Goal: Find specific page/section: Find specific page/section

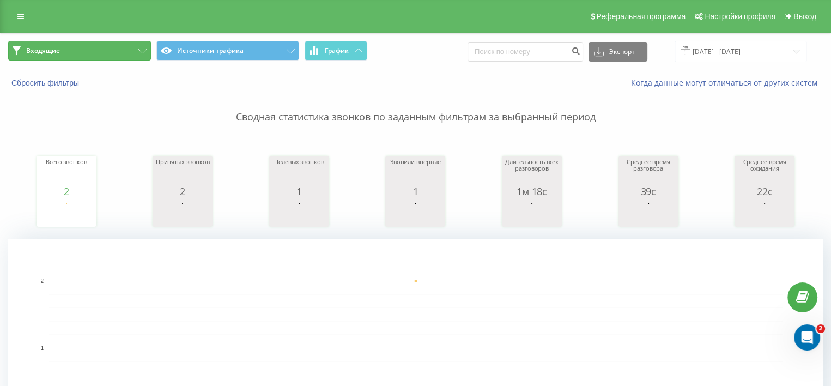
drag, startPoint x: 134, startPoint y: 43, endPoint x: 134, endPoint y: 51, distance: 7.6
click at [133, 43] on button "Входящие" at bounding box center [79, 51] width 143 height 20
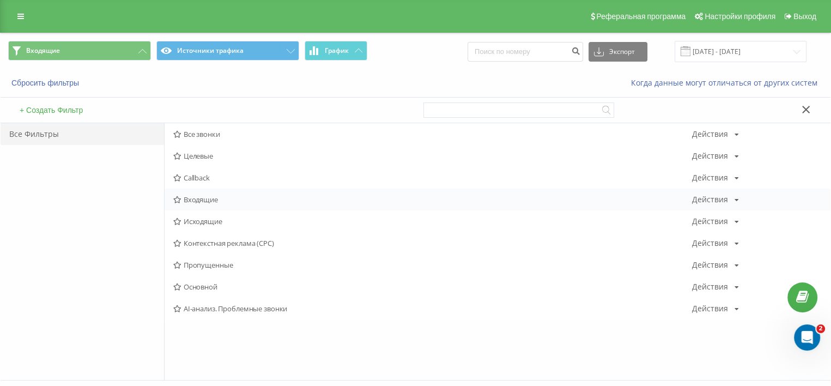
click at [217, 197] on span "Входящие" at bounding box center [432, 200] width 519 height 8
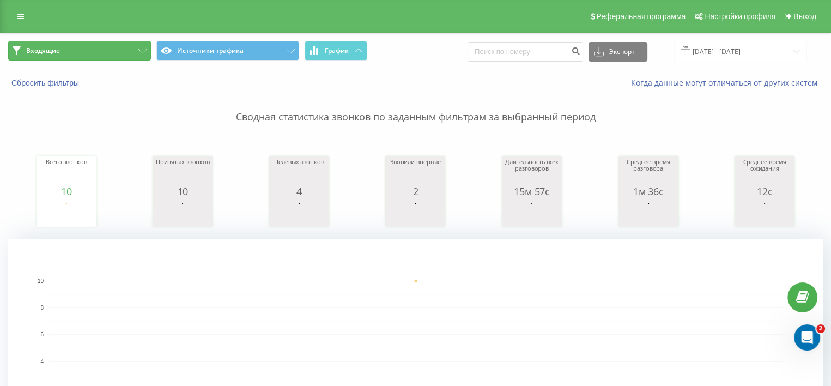
click at [97, 52] on button "Входящие" at bounding box center [79, 51] width 143 height 20
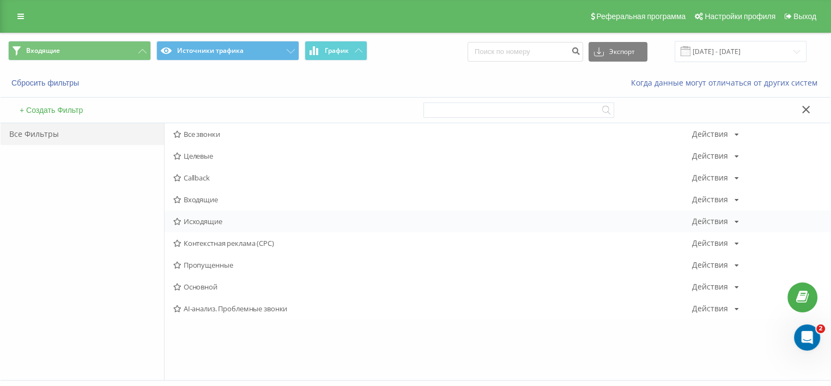
click at [208, 223] on span "Исходящие" at bounding box center [432, 221] width 519 height 8
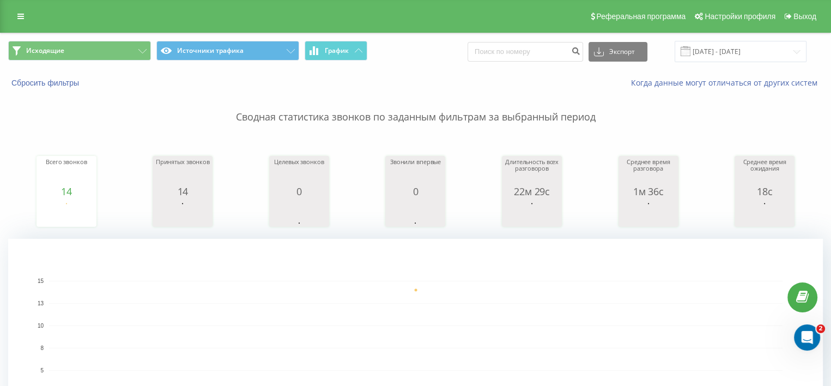
click at [81, 77] on div "Сбросить фильтры" at bounding box center [156, 82] width 311 height 11
click at [64, 55] on button "Исходящие" at bounding box center [79, 51] width 143 height 20
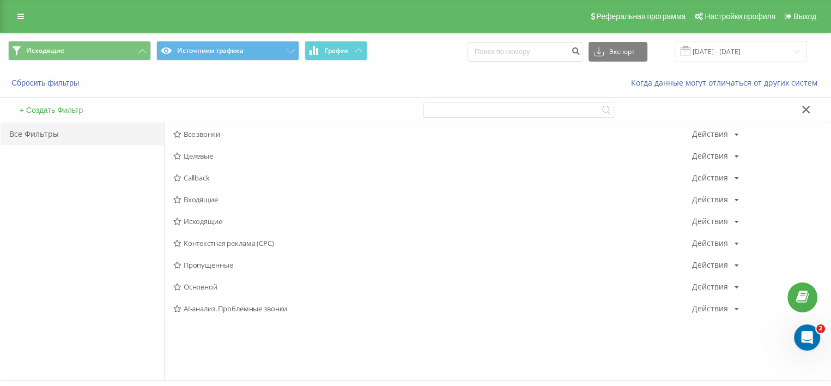
click at [196, 223] on span "Исходящие" at bounding box center [432, 221] width 519 height 8
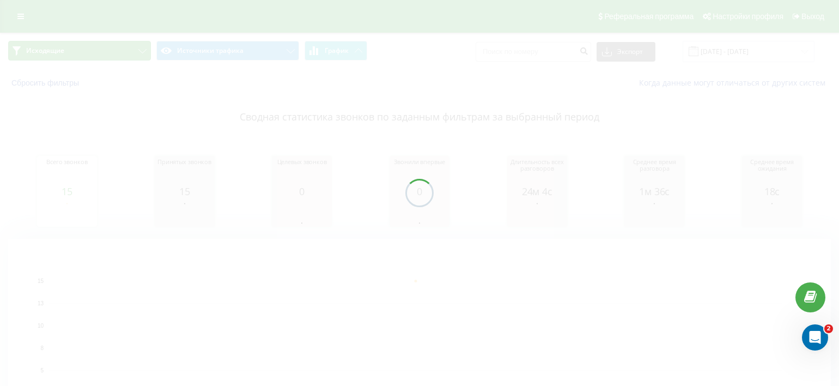
click at [80, 47] on button "Исходящие" at bounding box center [79, 51] width 143 height 20
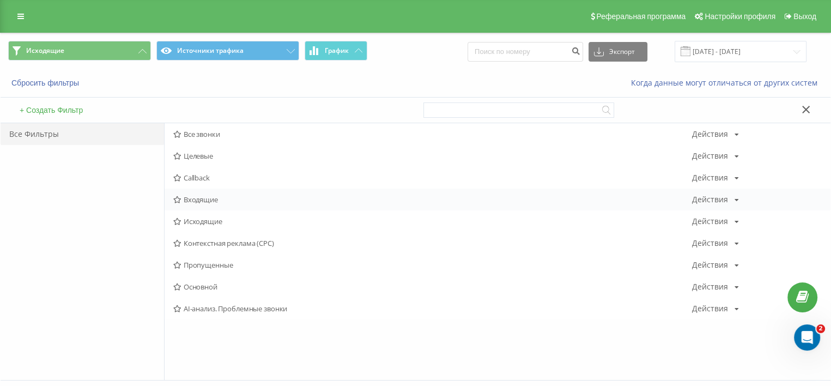
click at [194, 190] on div "Входящие Действия Редактировать Копировать Удалить По умолчанию Поделиться" at bounding box center [498, 200] width 666 height 22
click at [194, 197] on span "Входящие" at bounding box center [432, 200] width 519 height 8
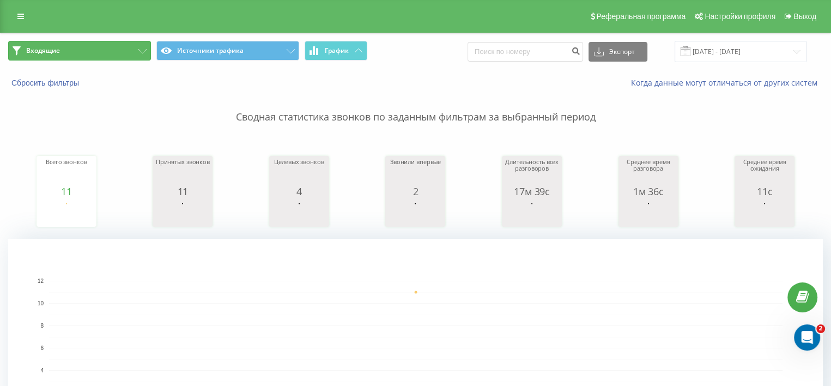
click at [63, 59] on button "Входящие" at bounding box center [79, 51] width 143 height 20
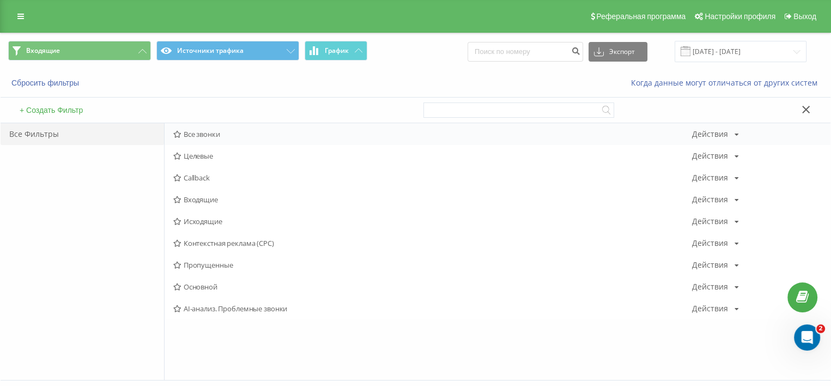
click at [193, 141] on div "Все звонки Действия Редактировать Копировать Удалить По умолчанию Поделиться" at bounding box center [498, 134] width 666 height 22
click at [190, 134] on span "Все звонки" at bounding box center [432, 134] width 519 height 8
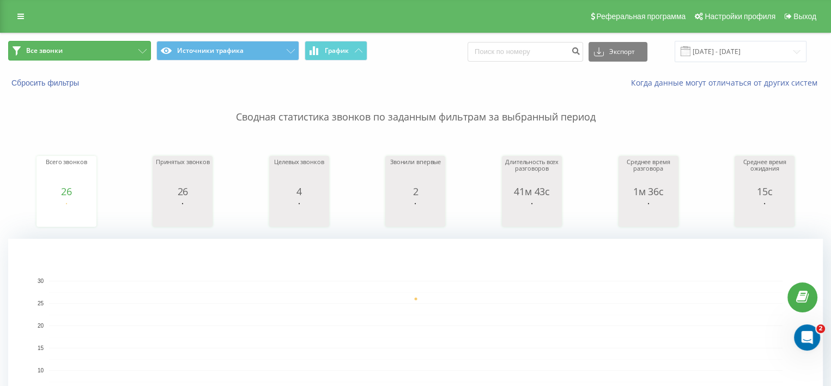
click at [43, 43] on button "Все звонки" at bounding box center [79, 51] width 143 height 20
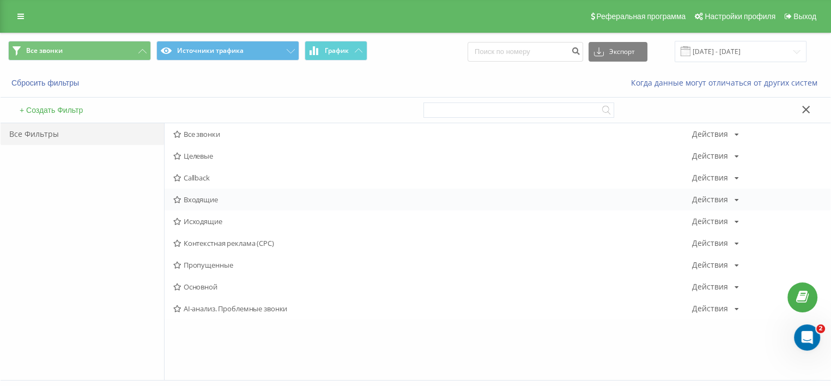
click at [193, 203] on div "Входящие Действия Редактировать Копировать Удалить По умолчанию Поделиться" at bounding box center [498, 200] width 666 height 22
click at [192, 202] on span "Входящие" at bounding box center [432, 200] width 519 height 8
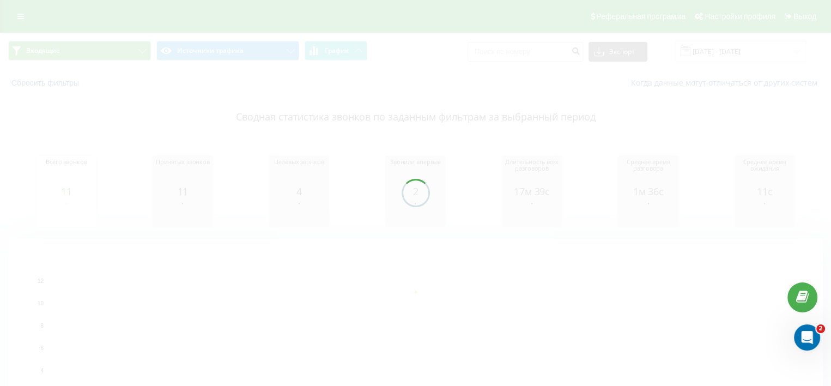
click at [74, 53] on div at bounding box center [415, 193] width 831 height 386
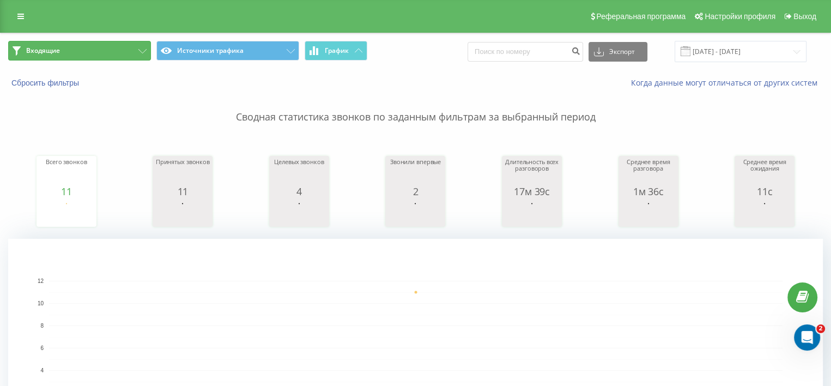
click at [42, 59] on button "Входящие" at bounding box center [79, 51] width 143 height 20
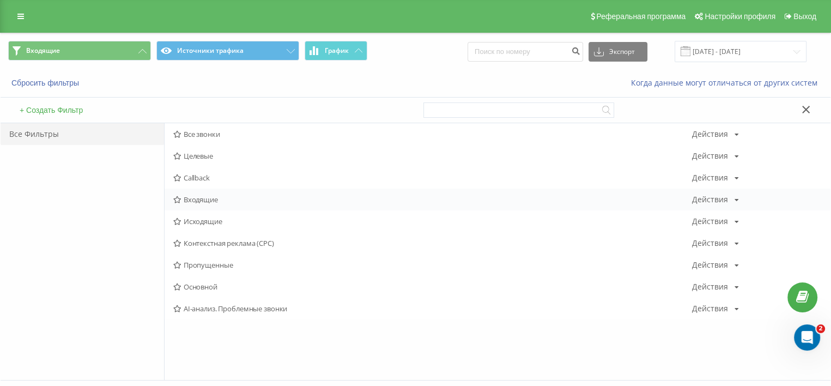
click at [192, 196] on span "Входящие" at bounding box center [432, 200] width 519 height 8
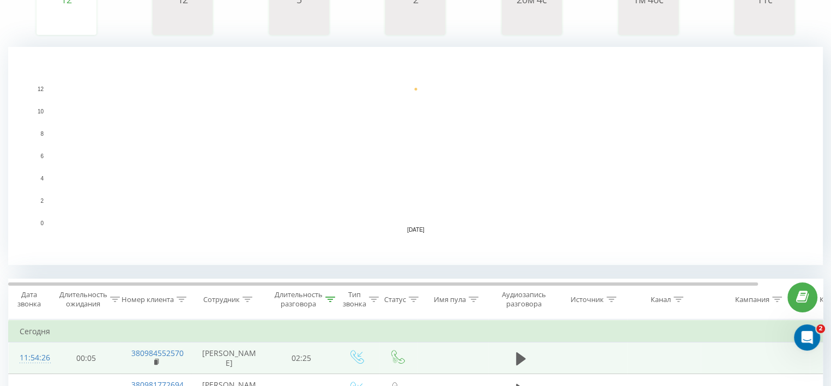
scroll to position [310, 0]
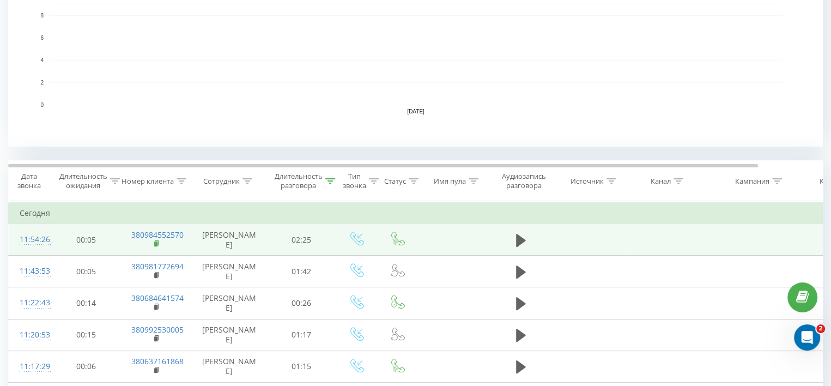
click at [156, 246] on rect at bounding box center [155, 243] width 3 height 5
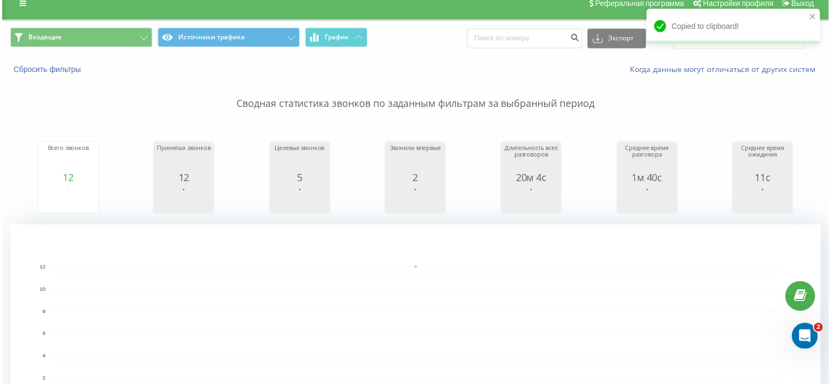
scroll to position [0, 0]
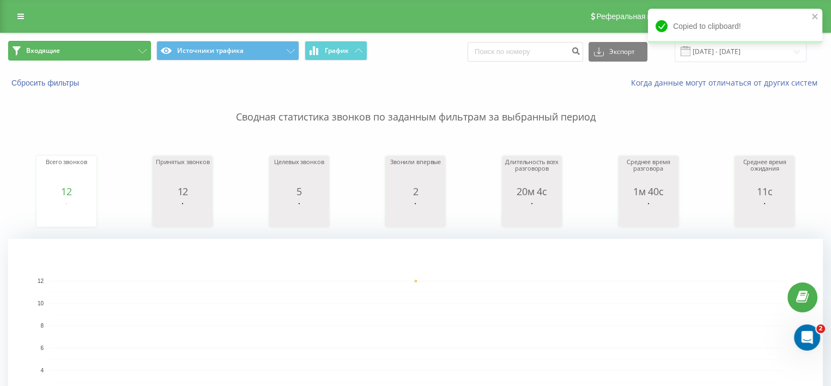
click at [65, 55] on button "Входящие" at bounding box center [79, 51] width 143 height 20
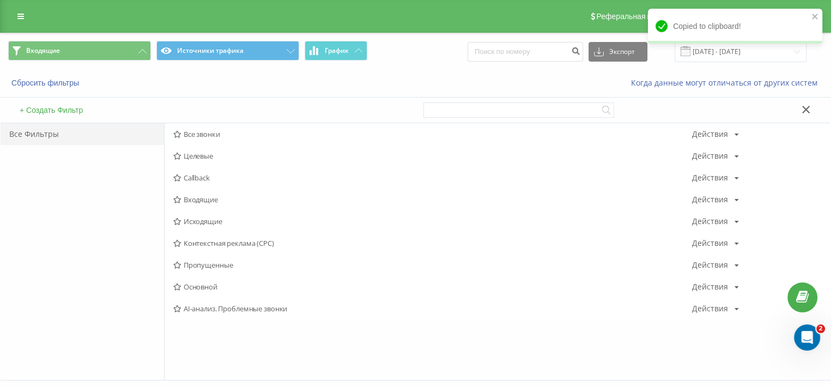
click at [217, 200] on span "Входящие" at bounding box center [432, 200] width 519 height 8
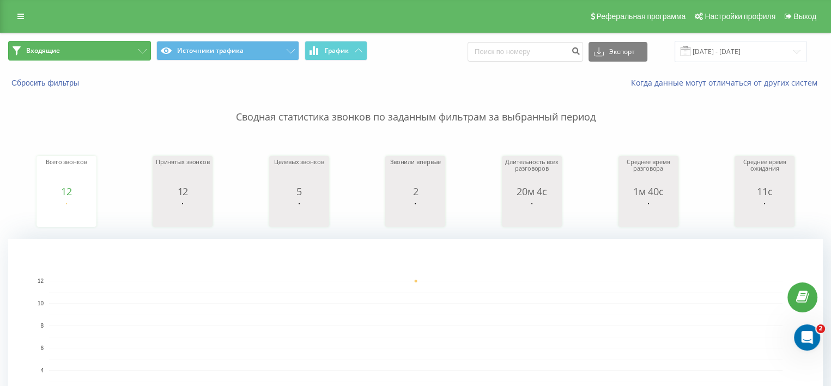
click at [52, 44] on button "Входящие" at bounding box center [79, 51] width 143 height 20
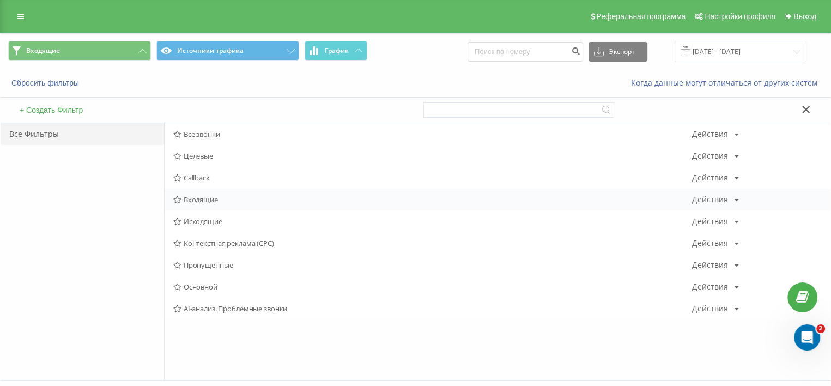
click at [185, 196] on span "Входящие" at bounding box center [432, 200] width 519 height 8
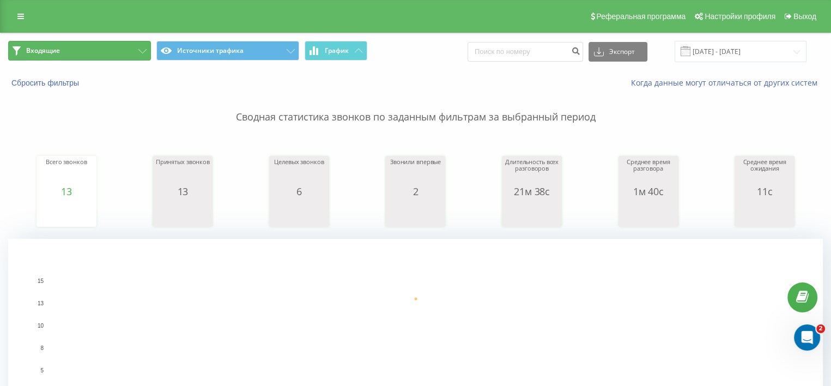
click at [81, 47] on button "Входящие" at bounding box center [79, 51] width 143 height 20
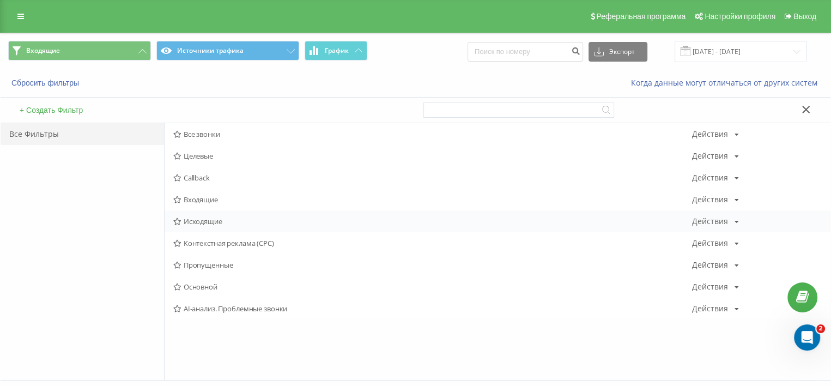
click at [202, 225] on span "Исходящие" at bounding box center [432, 221] width 519 height 8
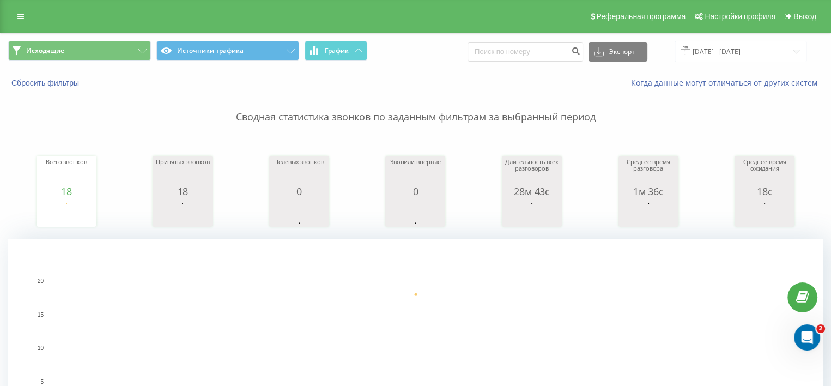
click at [88, 35] on div "Исходящие Источники трафика График Экспорт .csv .xls .xlsx [DATE] - [DATE]" at bounding box center [416, 51] width 830 height 37
click at [89, 47] on button "Исходящие" at bounding box center [79, 51] width 143 height 20
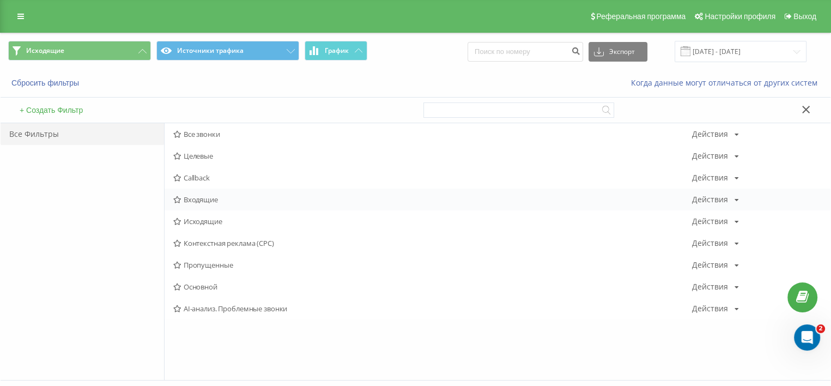
click at [202, 196] on span "Входящие" at bounding box center [432, 200] width 519 height 8
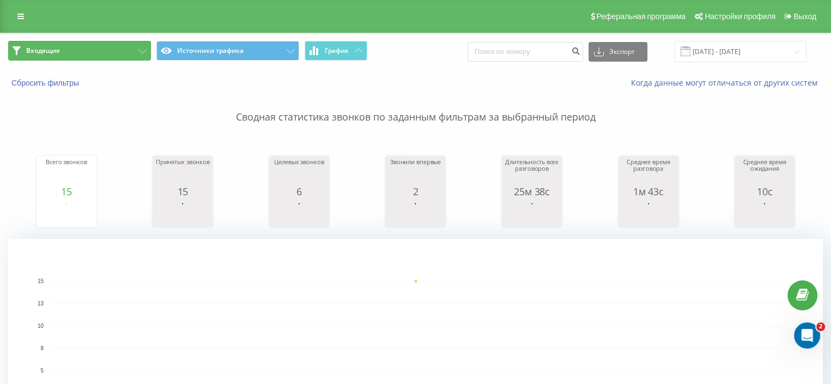
click at [81, 45] on button "Входящие" at bounding box center [79, 51] width 143 height 20
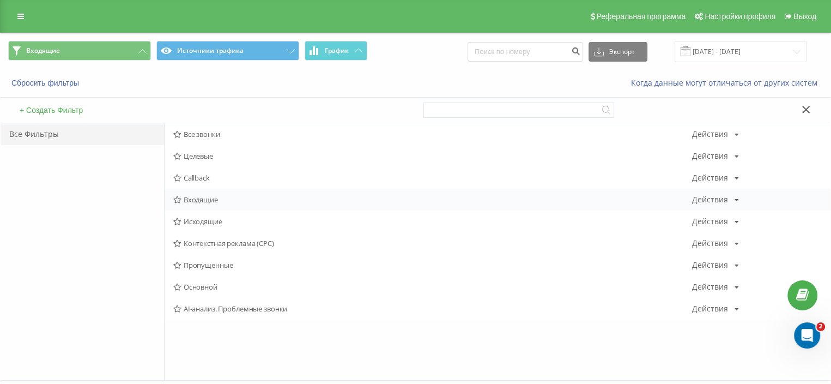
click at [186, 197] on span "Входящие" at bounding box center [432, 200] width 519 height 8
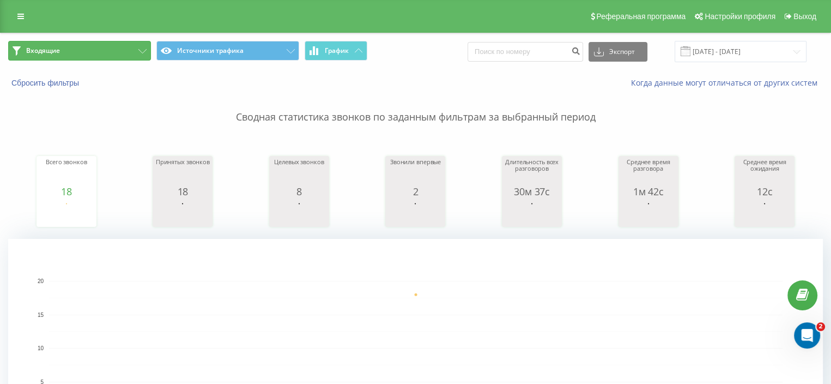
click at [89, 53] on button "Входящие" at bounding box center [79, 51] width 143 height 20
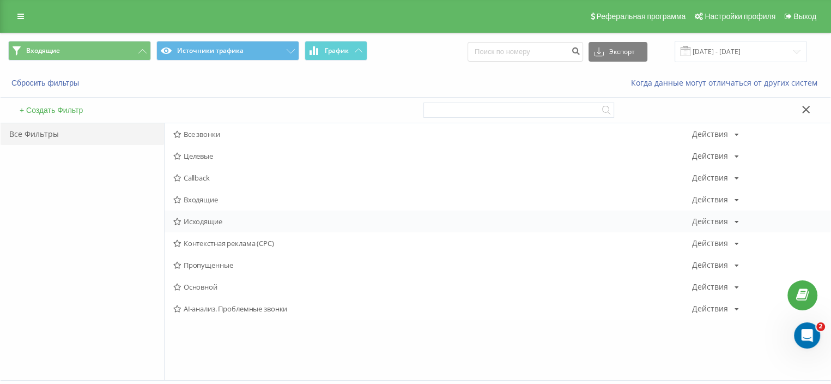
drag, startPoint x: 190, startPoint y: 208, endPoint x: 190, endPoint y: 214, distance: 6.0
click at [190, 209] on div "Входящие Действия Редактировать Копировать Удалить По умолчанию Поделиться" at bounding box center [498, 200] width 666 height 22
click at [190, 214] on div "Исходящие Действия Редактировать Копировать Удалить По умолчанию Поделиться" at bounding box center [498, 221] width 666 height 22
click at [190, 217] on span "Исходящие" at bounding box center [432, 221] width 519 height 8
